Goal: Navigation & Orientation: Find specific page/section

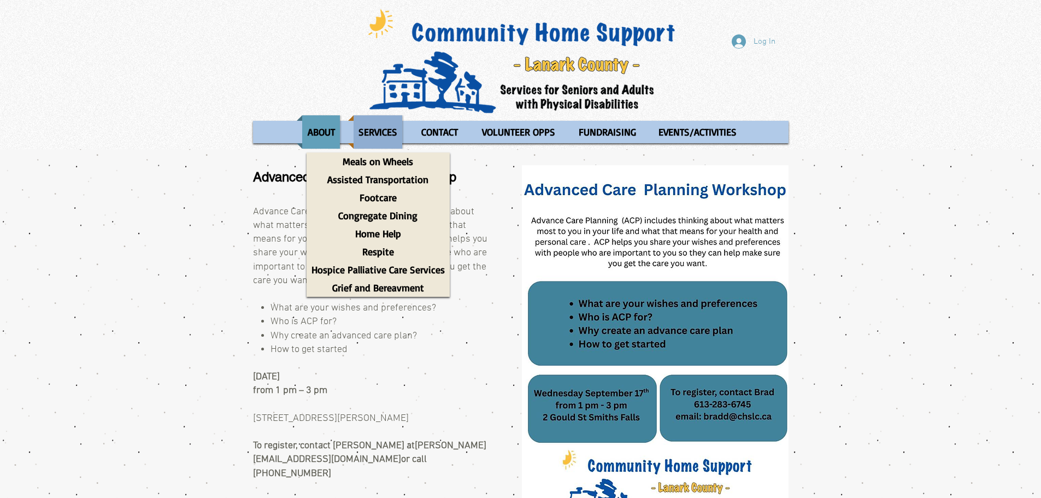
click at [382, 131] on p "SERVICES" at bounding box center [378, 131] width 49 height 33
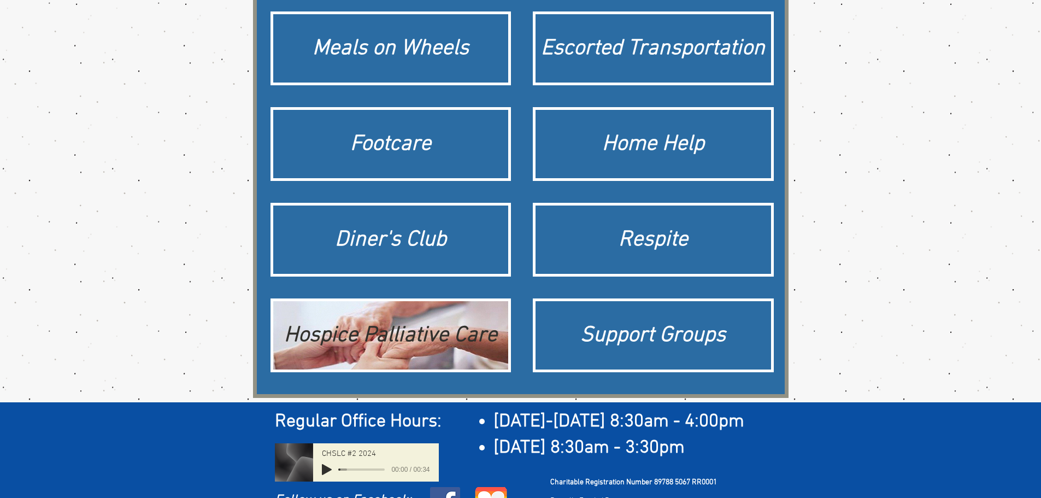
scroll to position [164, 0]
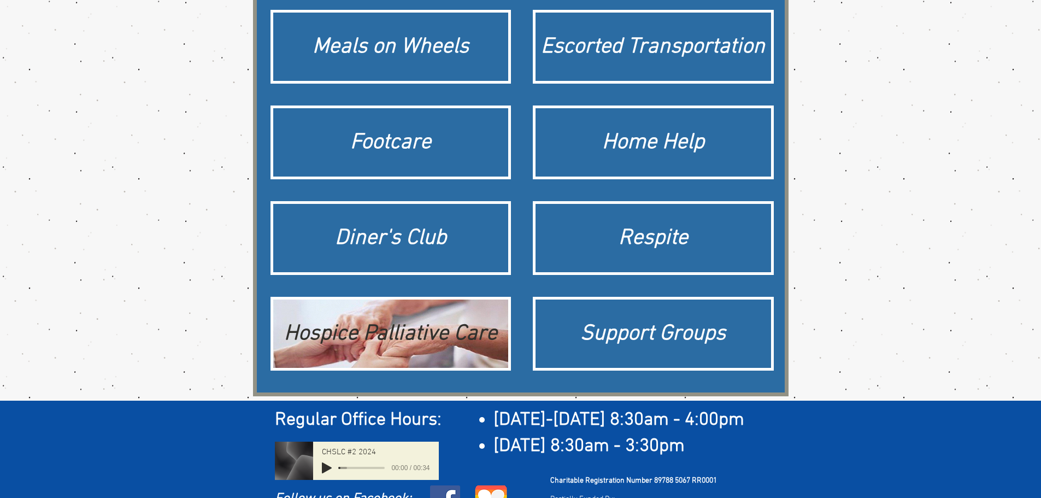
click at [394, 344] on div "Hospice Palliative Care" at bounding box center [391, 334] width 225 height 31
click at [336, 342] on div "Hospice Palliative Care" at bounding box center [391, 334] width 225 height 31
click at [410, 338] on div "Hospice Palliative Care" at bounding box center [391, 334] width 225 height 31
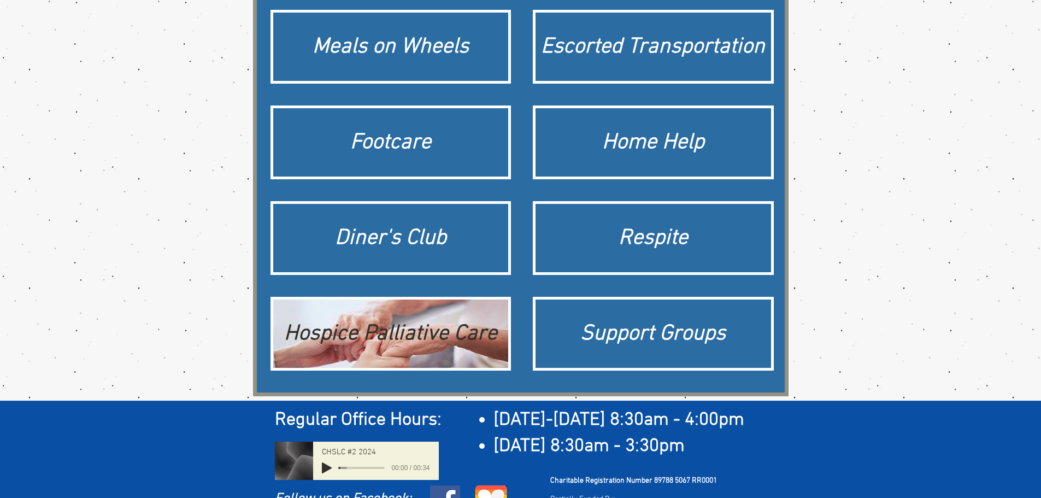
click at [447, 357] on div "Hospice Palliative Care" at bounding box center [391, 334] width 236 height 68
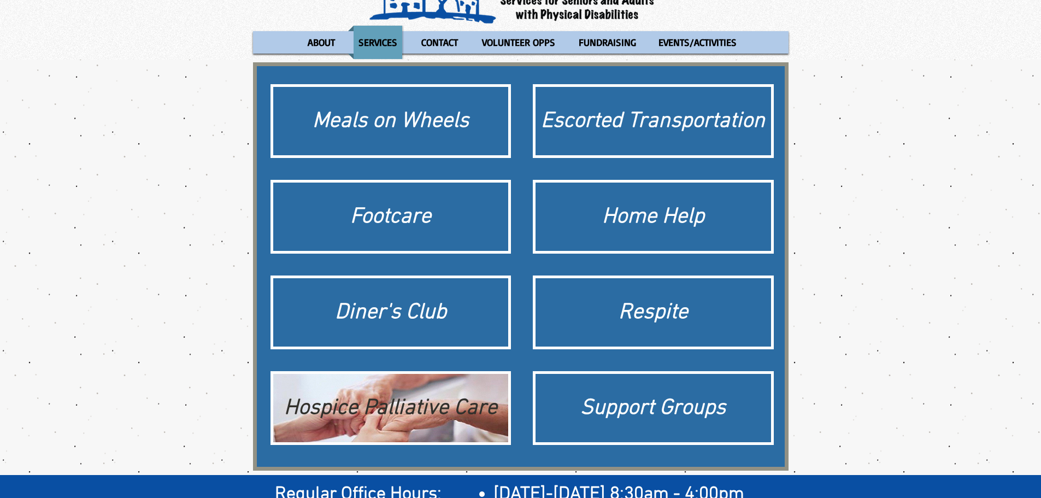
scroll to position [0, 0]
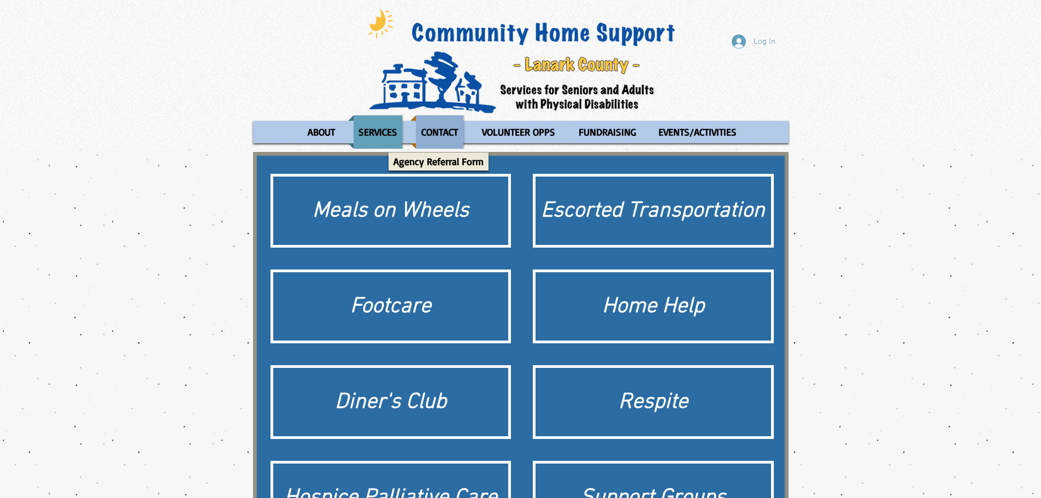
click at [436, 131] on p "CONTACT" at bounding box center [440, 131] width 46 height 33
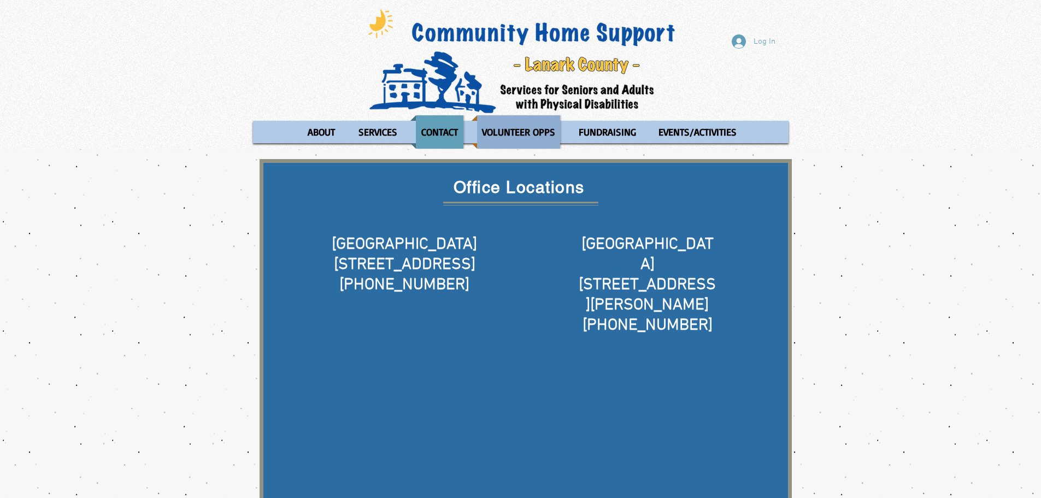
click at [533, 130] on p "VOLUNTEER OPPS" at bounding box center [518, 131] width 83 height 33
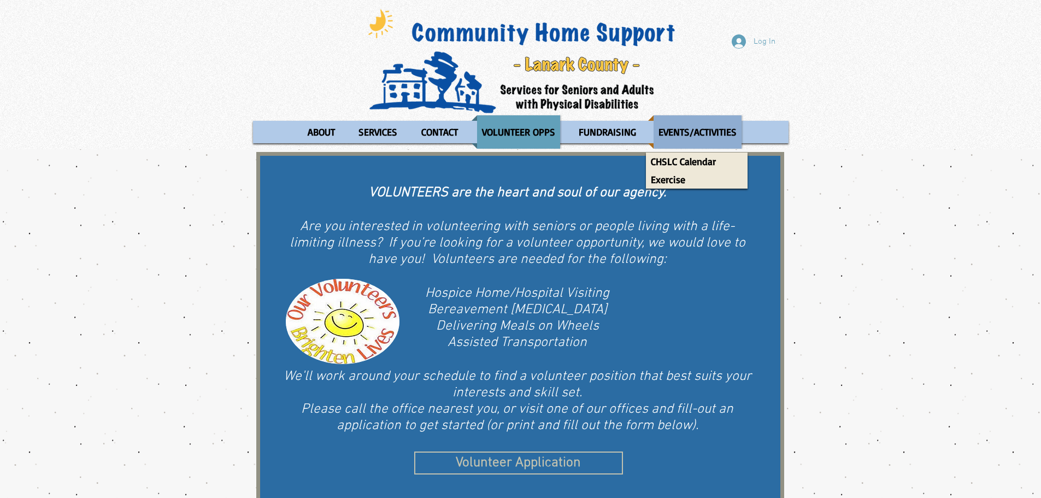
click at [686, 132] on p "EVENTS/ACTIVITIES" at bounding box center [698, 131] width 88 height 33
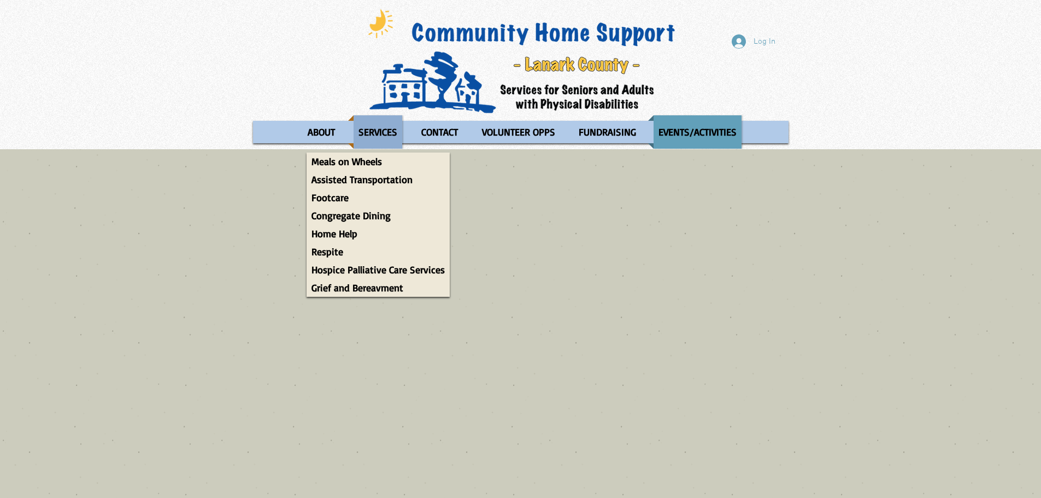
click at [381, 131] on p "SERVICES" at bounding box center [378, 131] width 49 height 33
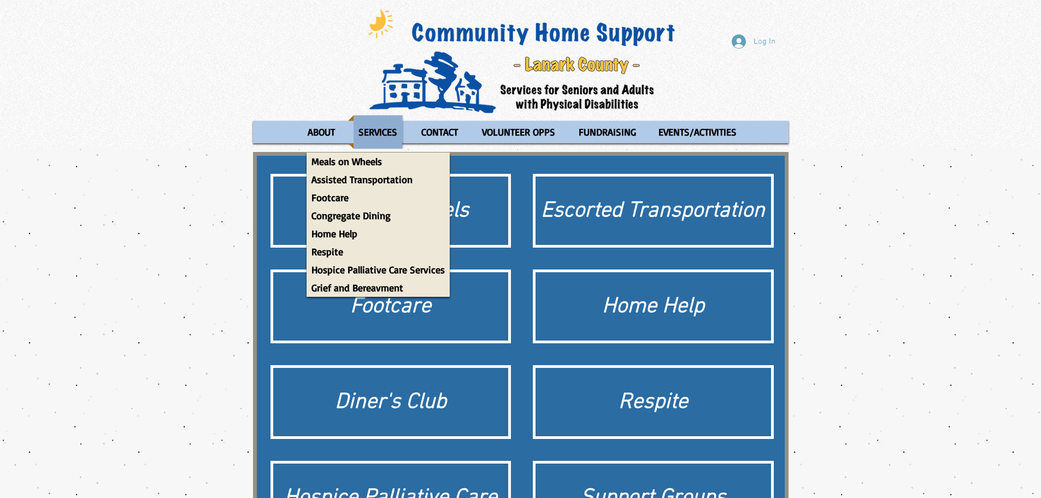
click at [373, 130] on p "SERVICES" at bounding box center [378, 131] width 49 height 33
click at [339, 269] on p "Hospice Palliative Care Services" at bounding box center [378, 270] width 143 height 18
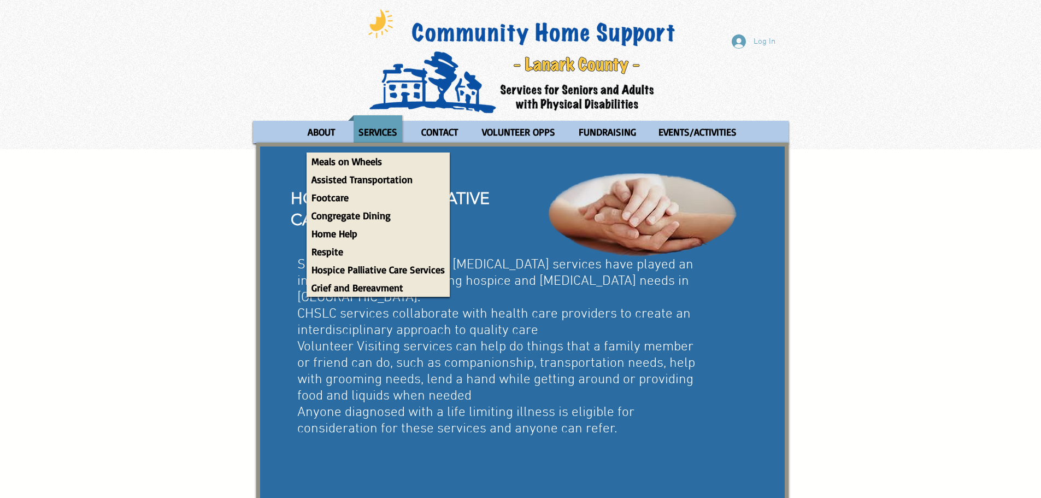
click at [890, 274] on div at bounding box center [520, 332] width 1041 height 367
click at [783, 284] on div at bounding box center [522, 323] width 532 height 360
click at [759, 296] on div at bounding box center [522, 323] width 532 height 360
click at [270, 180] on div at bounding box center [522, 323] width 532 height 360
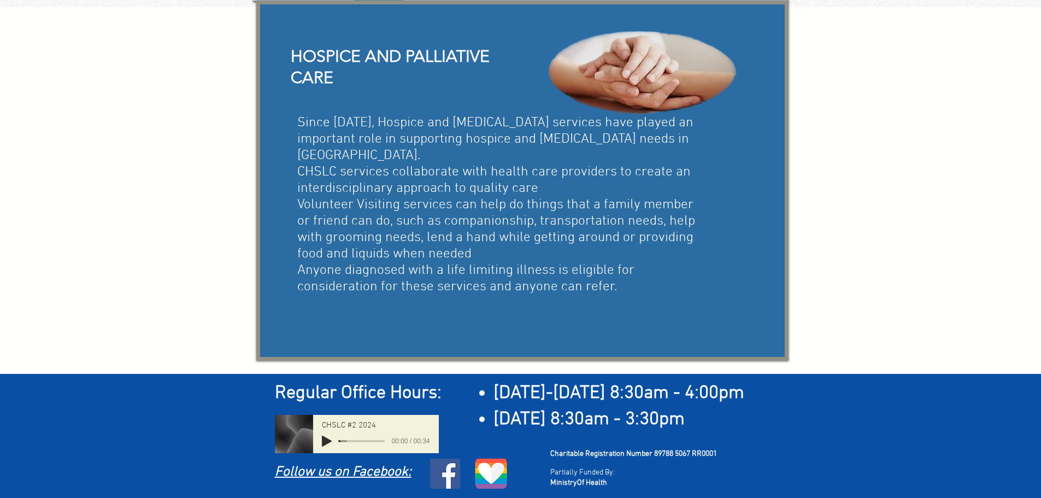
scroll to position [87, 0]
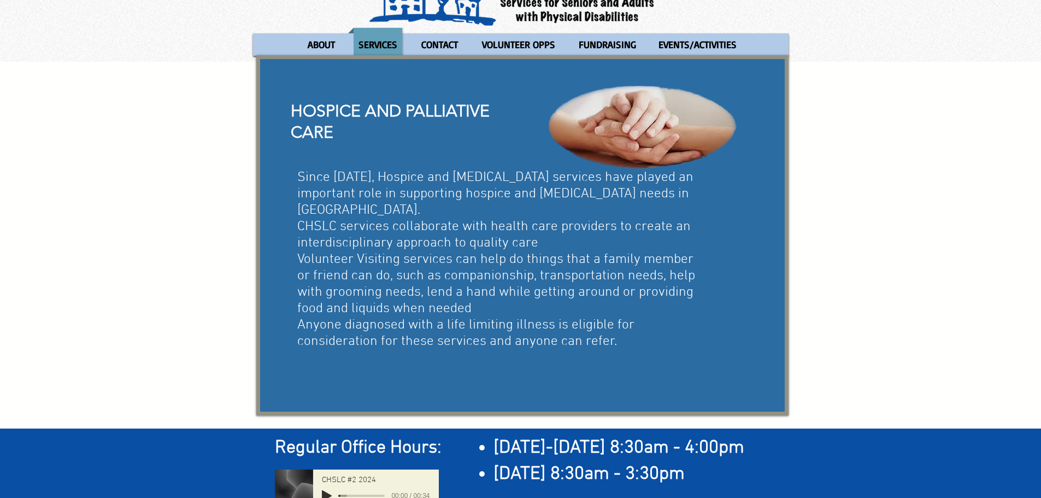
click at [497, 303] on p "Volunteer Visiting services can help do things that a family member or friend c…" at bounding box center [498, 284] width 402 height 66
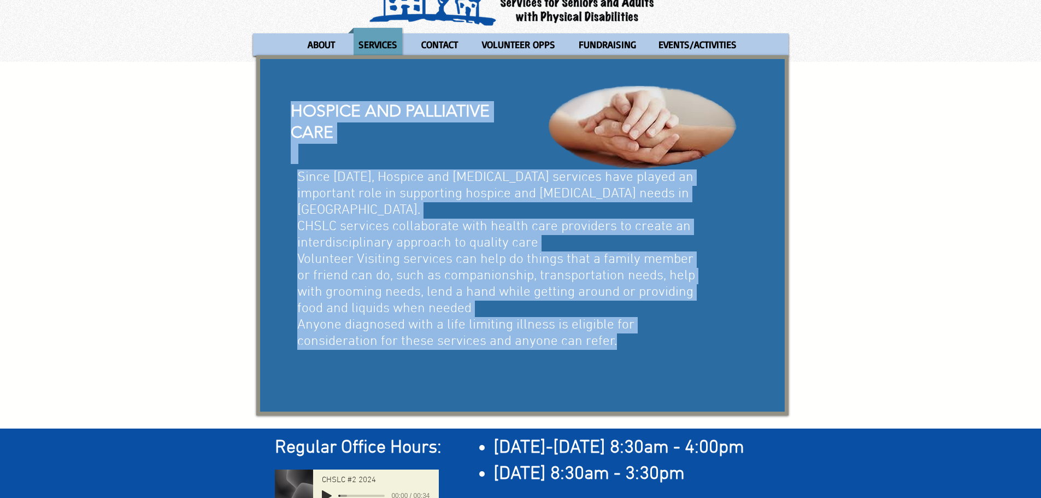
drag, startPoint x: 619, startPoint y: 341, endPoint x: 288, endPoint y: 175, distance: 370.9
click at [288, 175] on div "HOSPICE AND [MEDICAL_DATA] Since [DATE], Hospice and [MEDICAL_DATA] services ha…" at bounding box center [522, 235] width 532 height 360
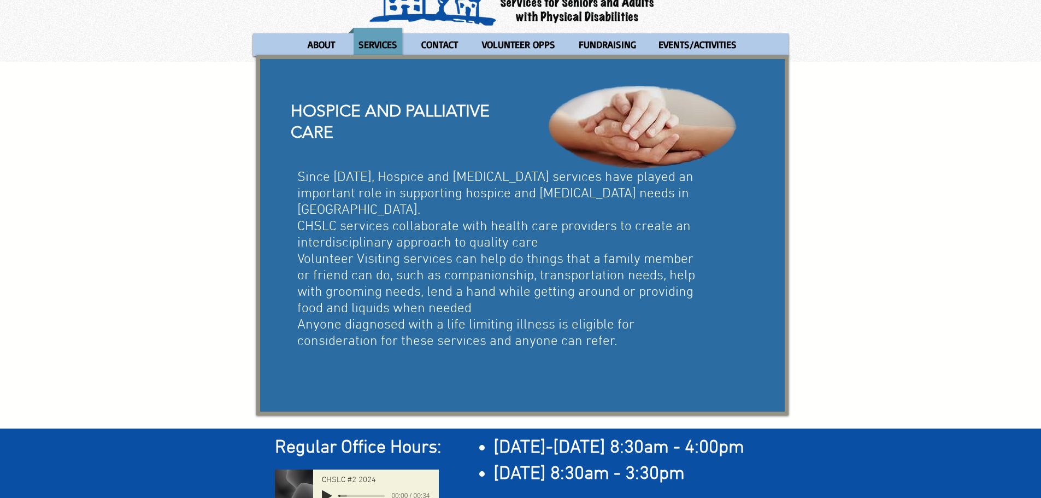
click at [800, 181] on div at bounding box center [520, 245] width 1041 height 367
click at [753, 174] on div at bounding box center [522, 235] width 532 height 360
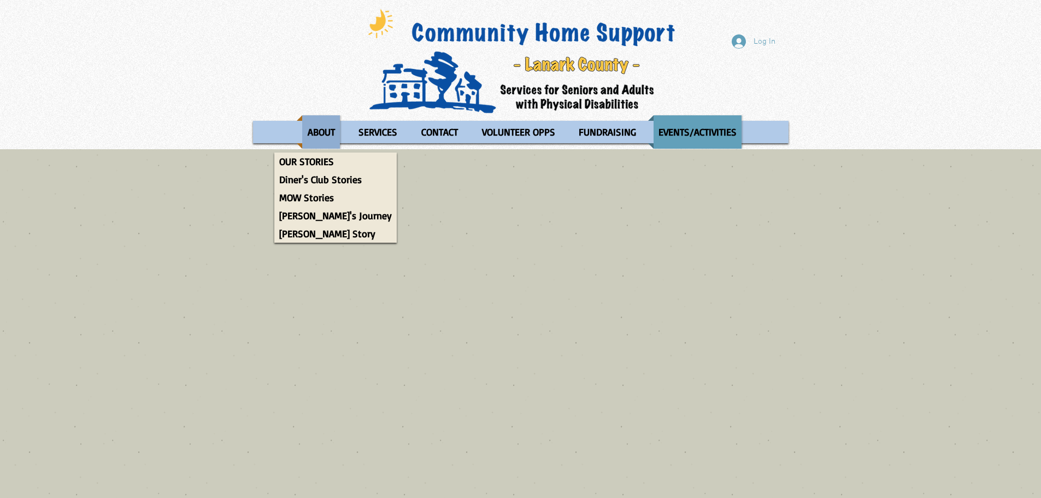
click at [325, 131] on p "ABOUT" at bounding box center [321, 131] width 37 height 33
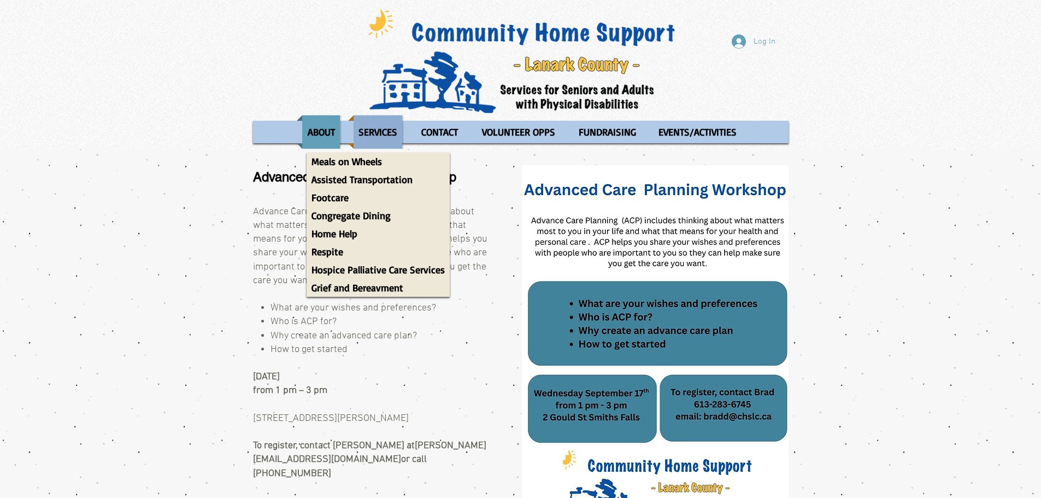
click at [385, 128] on p "SERVICES" at bounding box center [378, 131] width 49 height 33
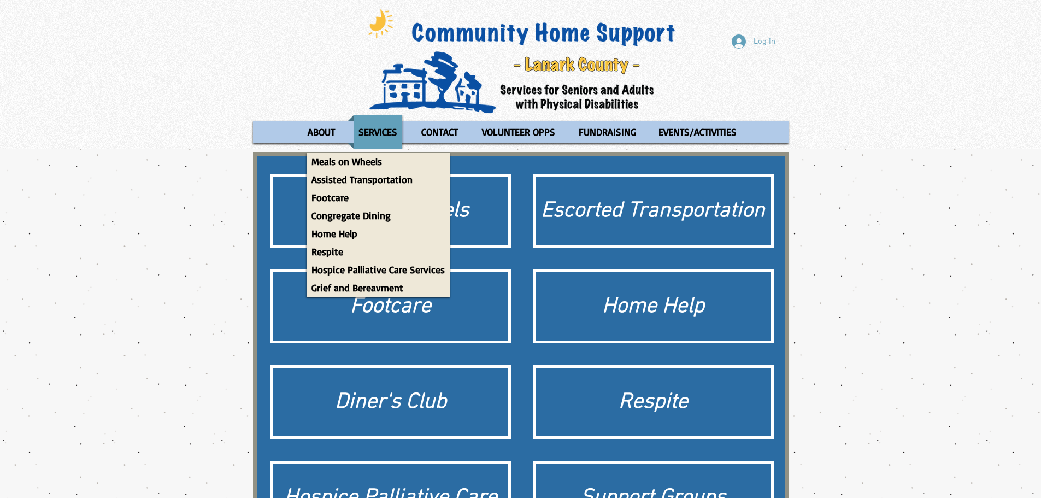
click at [864, 198] on div at bounding box center [520, 356] width 1041 height 415
